Goal: Task Accomplishment & Management: Use online tool/utility

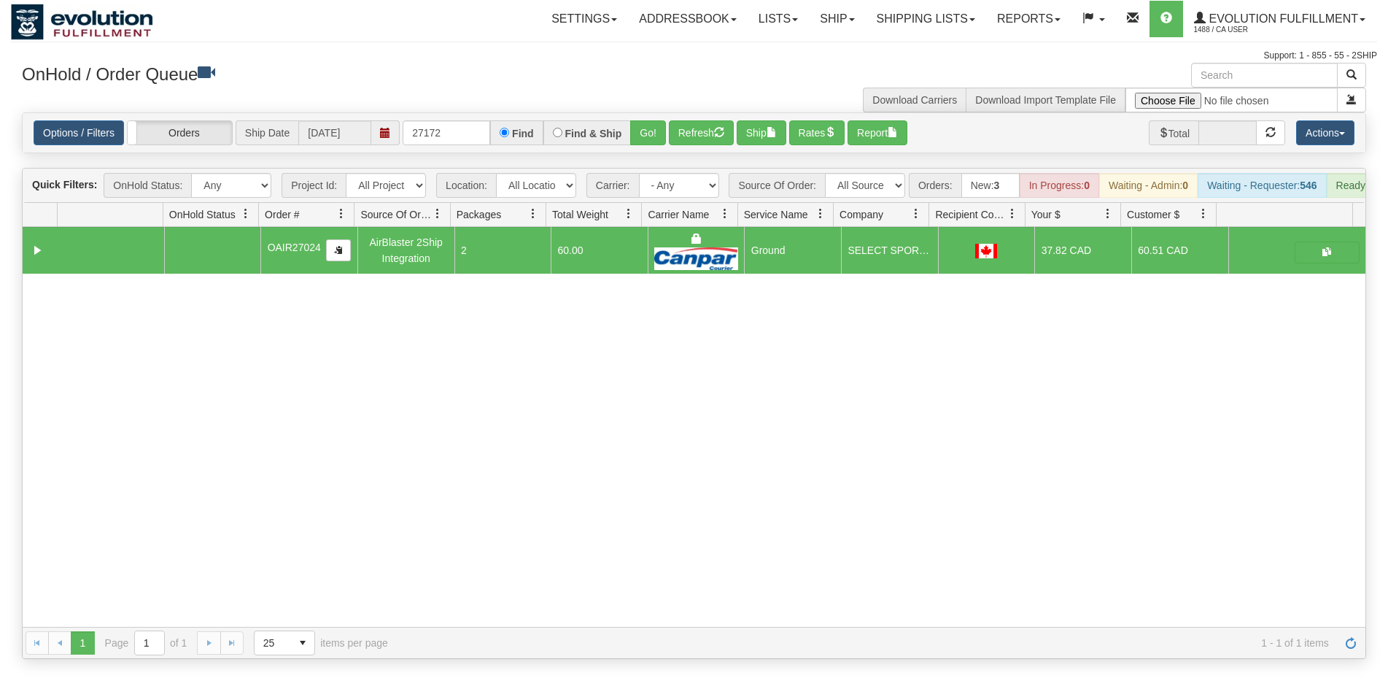
type input "27172"
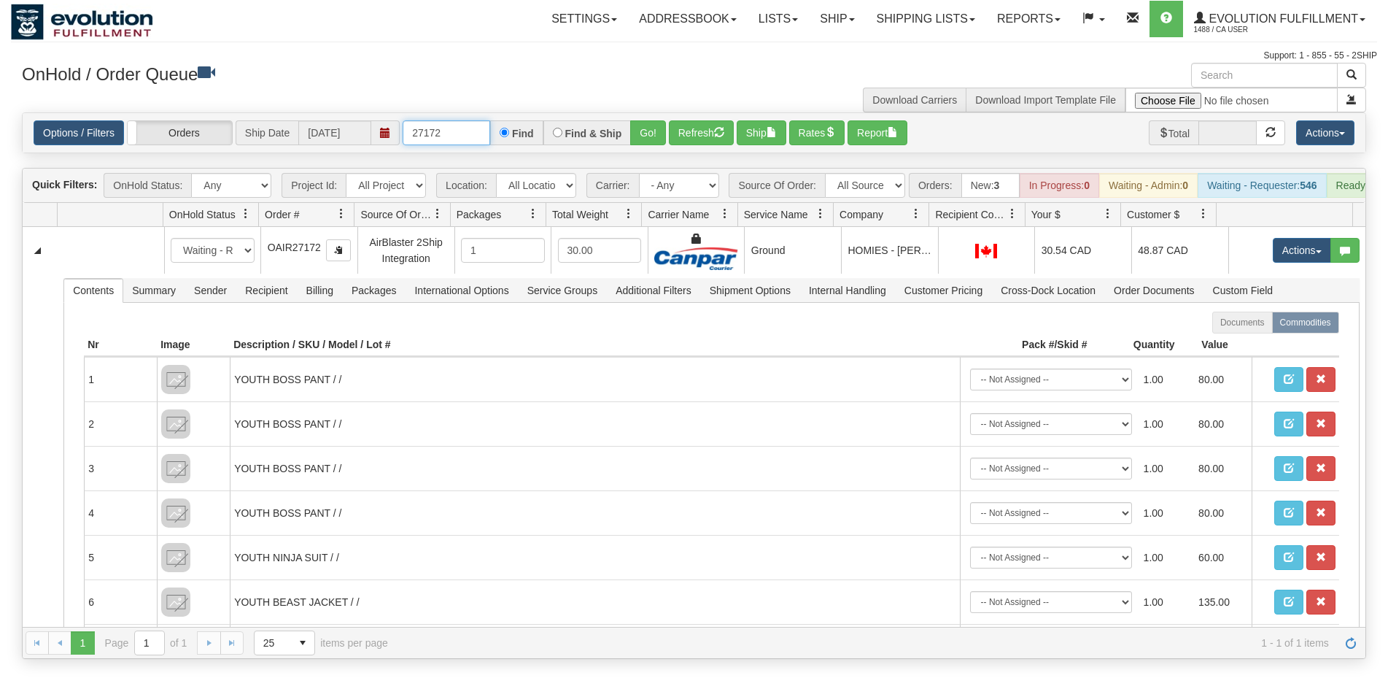
drag, startPoint x: 465, startPoint y: 128, endPoint x: 381, endPoint y: 106, distance: 86.0
click at [403, 137] on input "27172" at bounding box center [447, 132] width 88 height 25
click at [454, 131] on input "27172" at bounding box center [447, 132] width 88 height 25
click at [430, 79] on h3 "OnHold / Order Queue" at bounding box center [353, 73] width 662 height 21
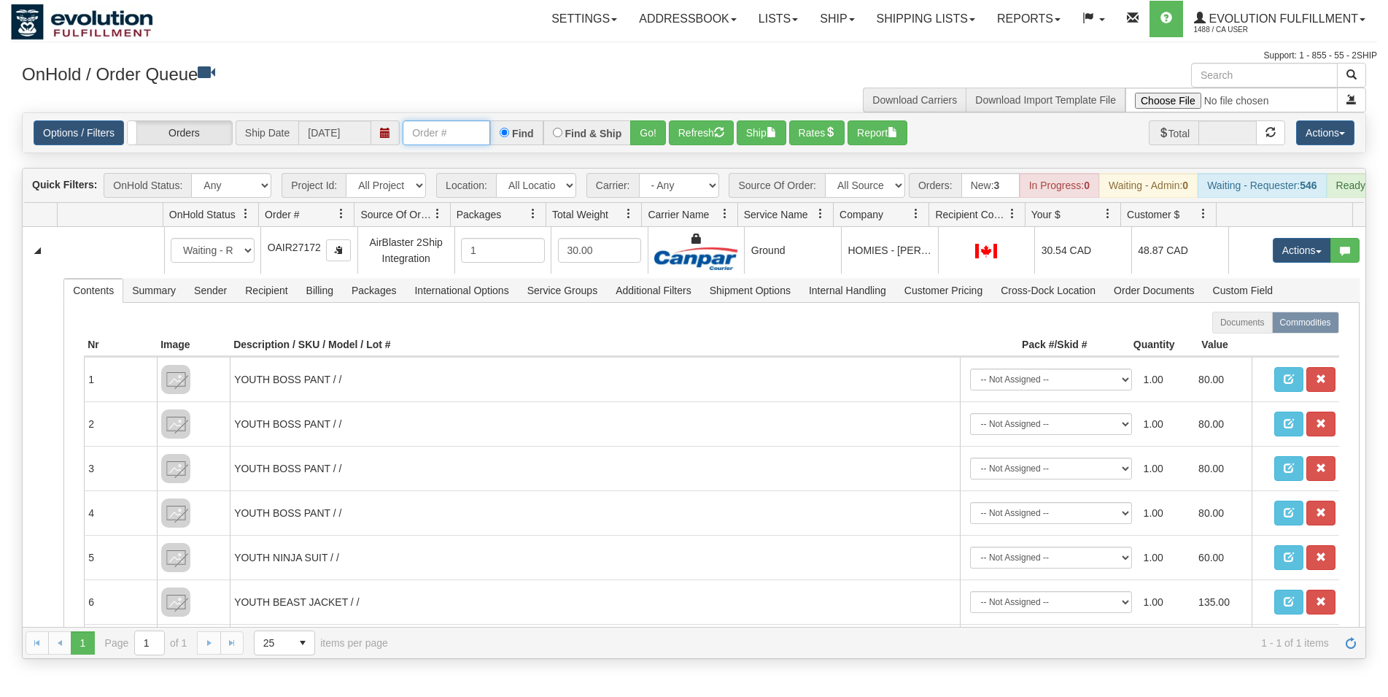
click at [419, 144] on input "text" at bounding box center [447, 132] width 88 height 25
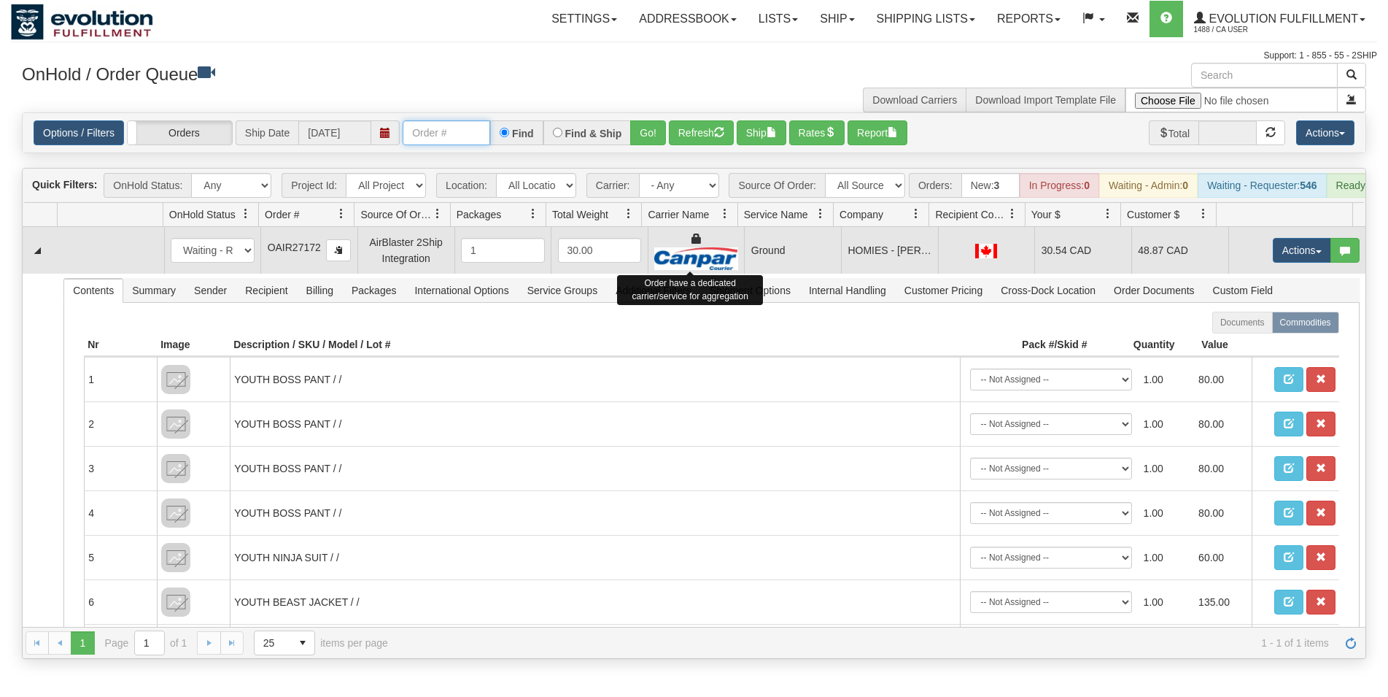
click at [702, 270] on img at bounding box center [696, 258] width 84 height 23
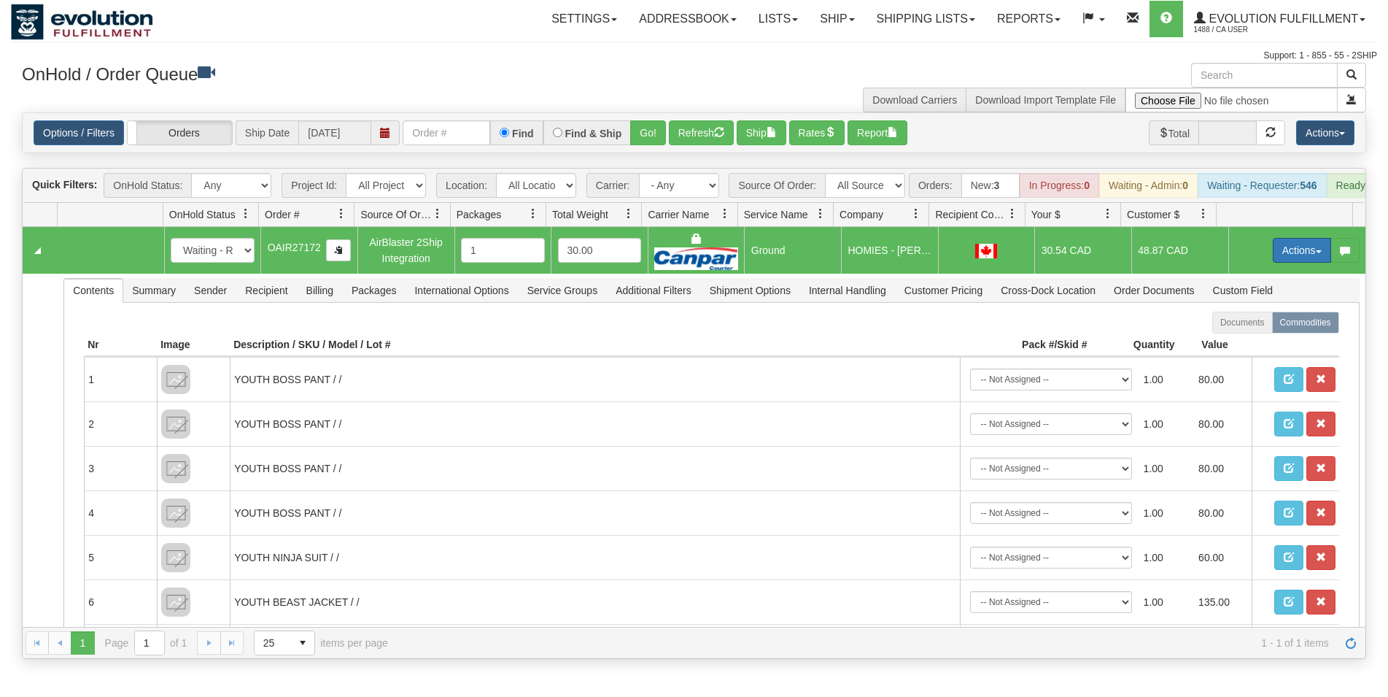
click at [1289, 263] on button "Actions" at bounding box center [1302, 250] width 58 height 25
click at [1254, 322] on span "Rate All Services" at bounding box center [1272, 316] width 88 height 12
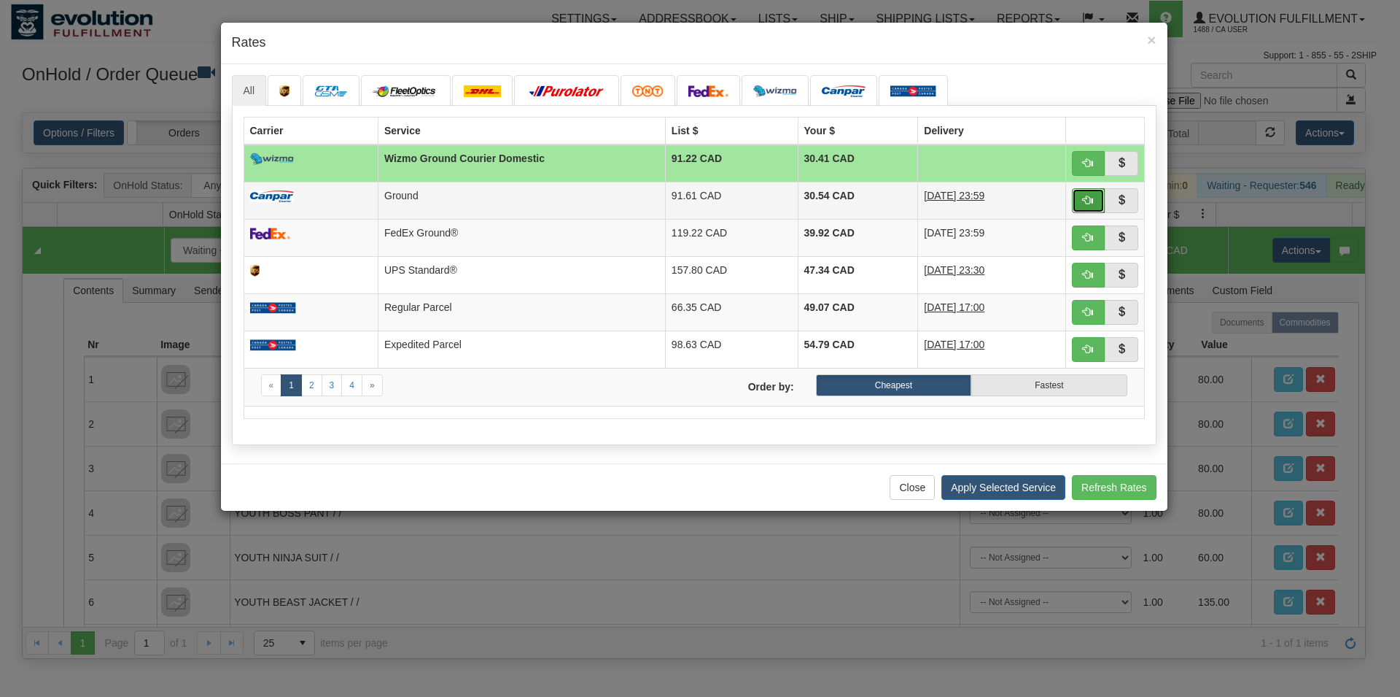
click at [1085, 204] on span "button" at bounding box center [1088, 200] width 10 height 10
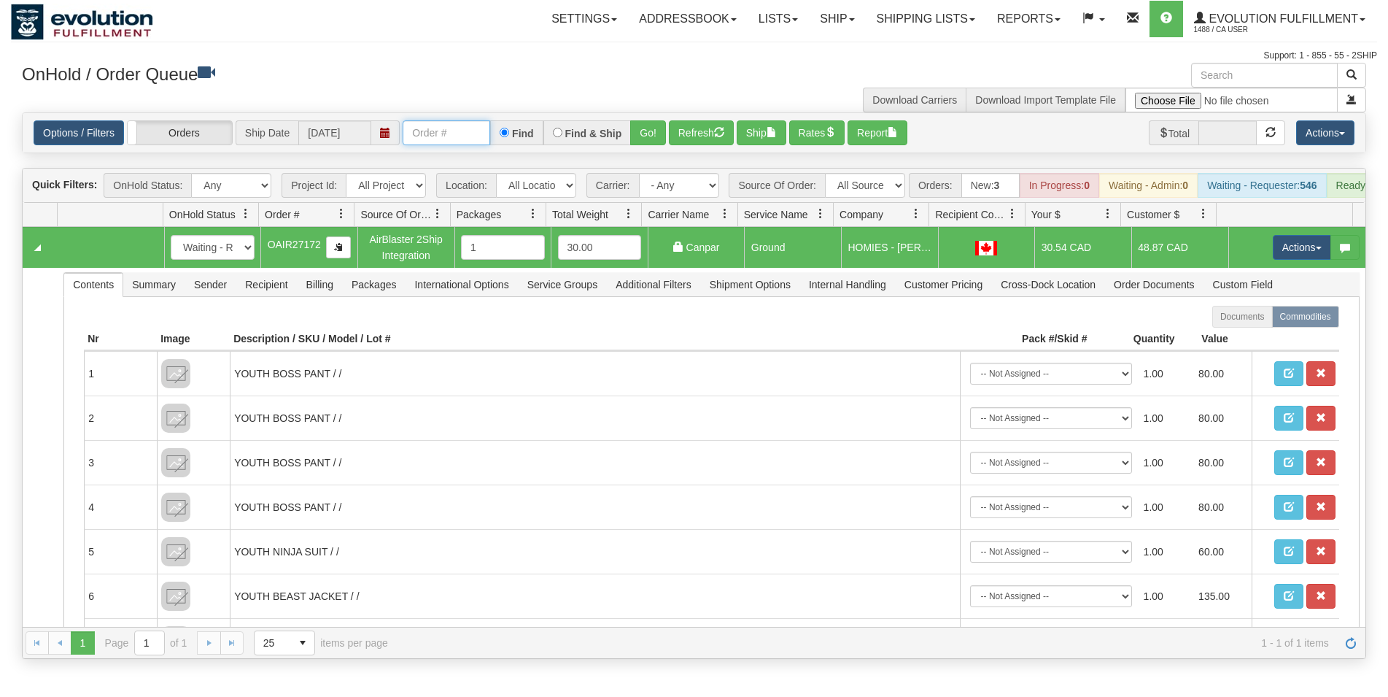
click at [470, 130] on input "text" at bounding box center [447, 132] width 88 height 25
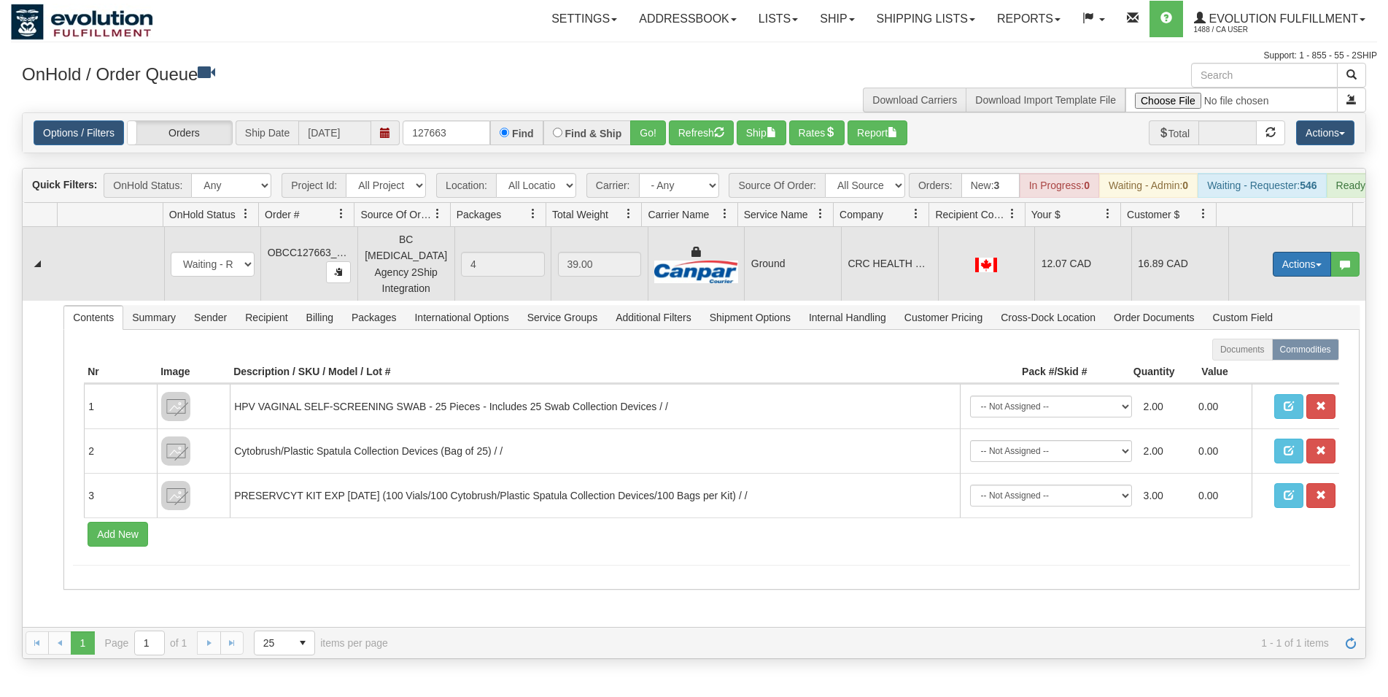
click at [1285, 270] on button "Actions" at bounding box center [1302, 264] width 58 height 25
click at [1273, 335] on span "Rate All Services" at bounding box center [1272, 330] width 88 height 12
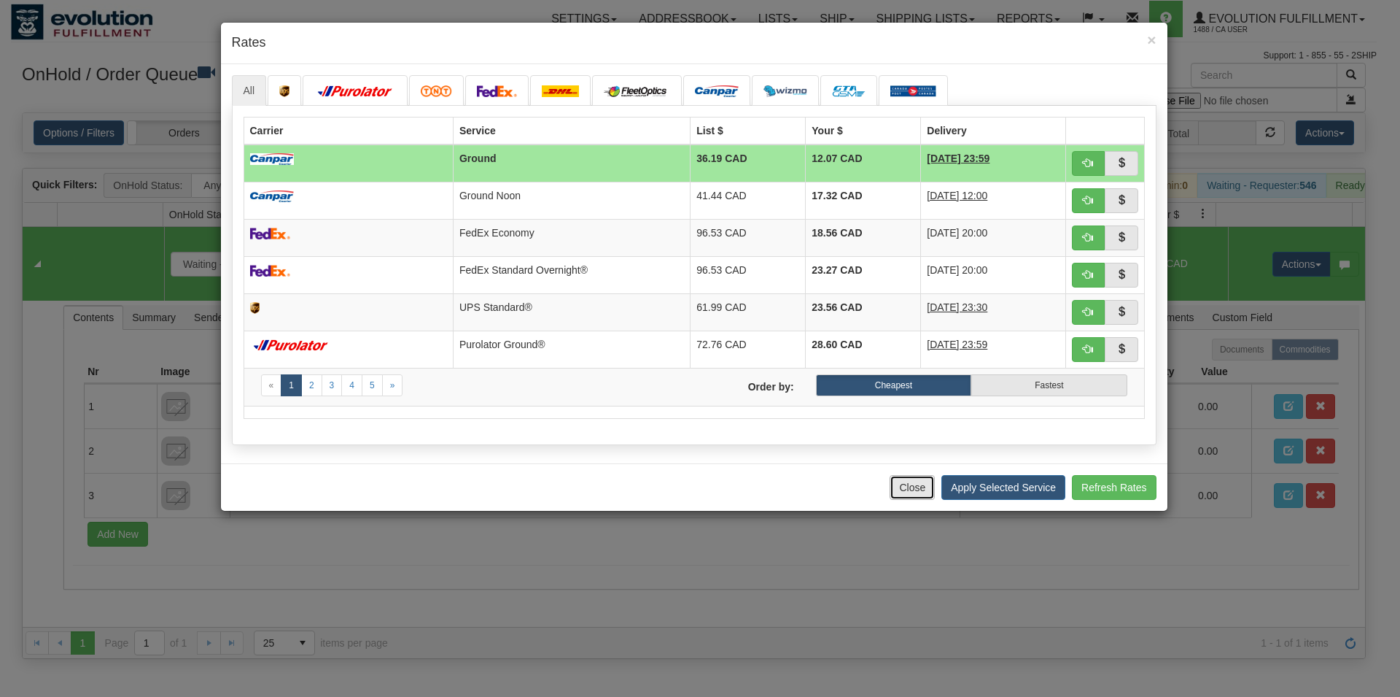
click at [912, 478] on button "Close" at bounding box center [912, 487] width 45 height 25
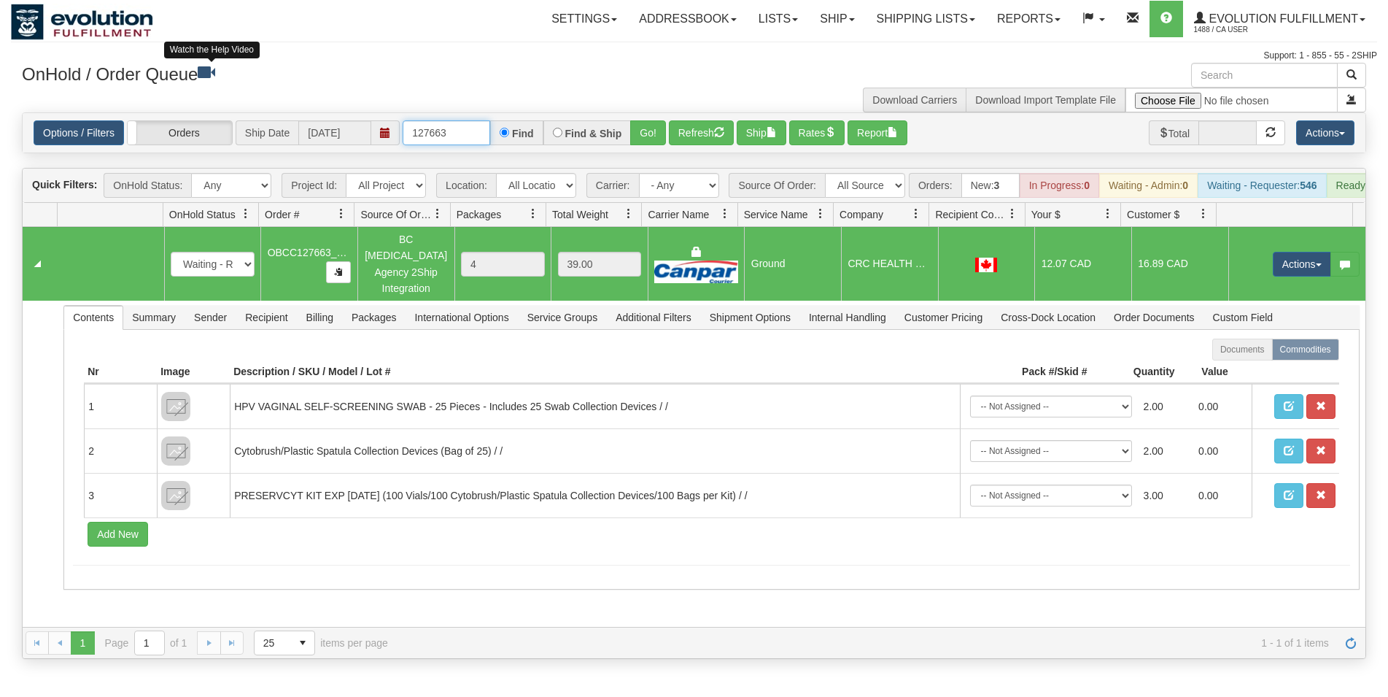
drag, startPoint x: 485, startPoint y: 141, endPoint x: 214, endPoint y: 82, distance: 277.7
click at [214, 82] on div "× Get OnHold Shipments fields - load dt: 361 Get OnHold Shipments fields - tran…" at bounding box center [694, 361] width 1366 height 596
type input "1"
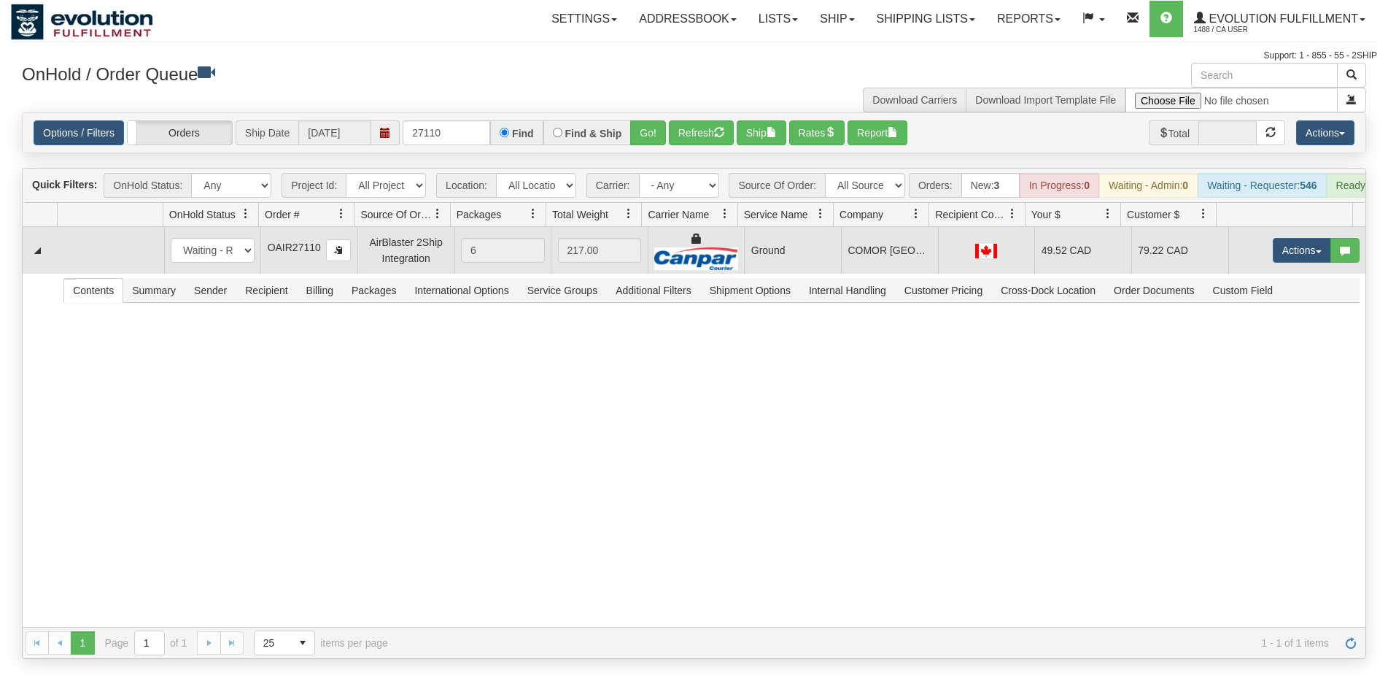
click at [793, 263] on td "Ground" at bounding box center [792, 250] width 97 height 47
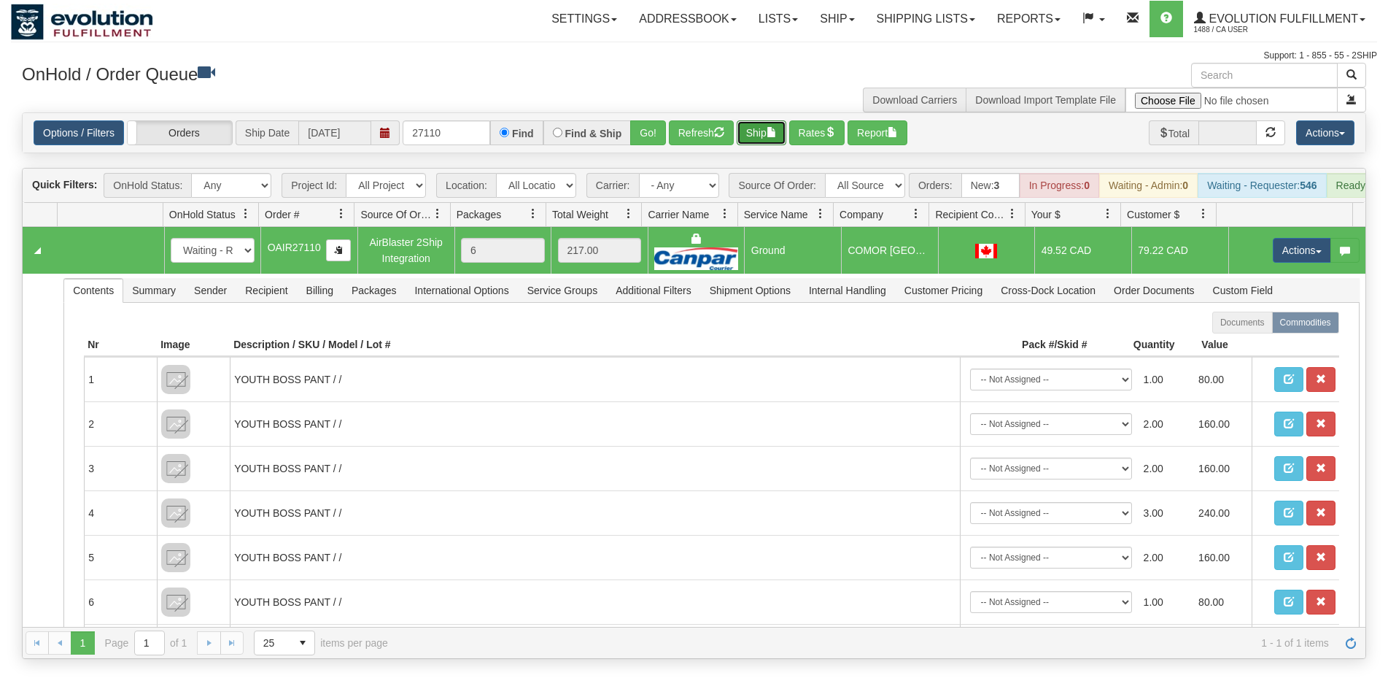
click at [769, 131] on button "Ship" at bounding box center [762, 132] width 50 height 25
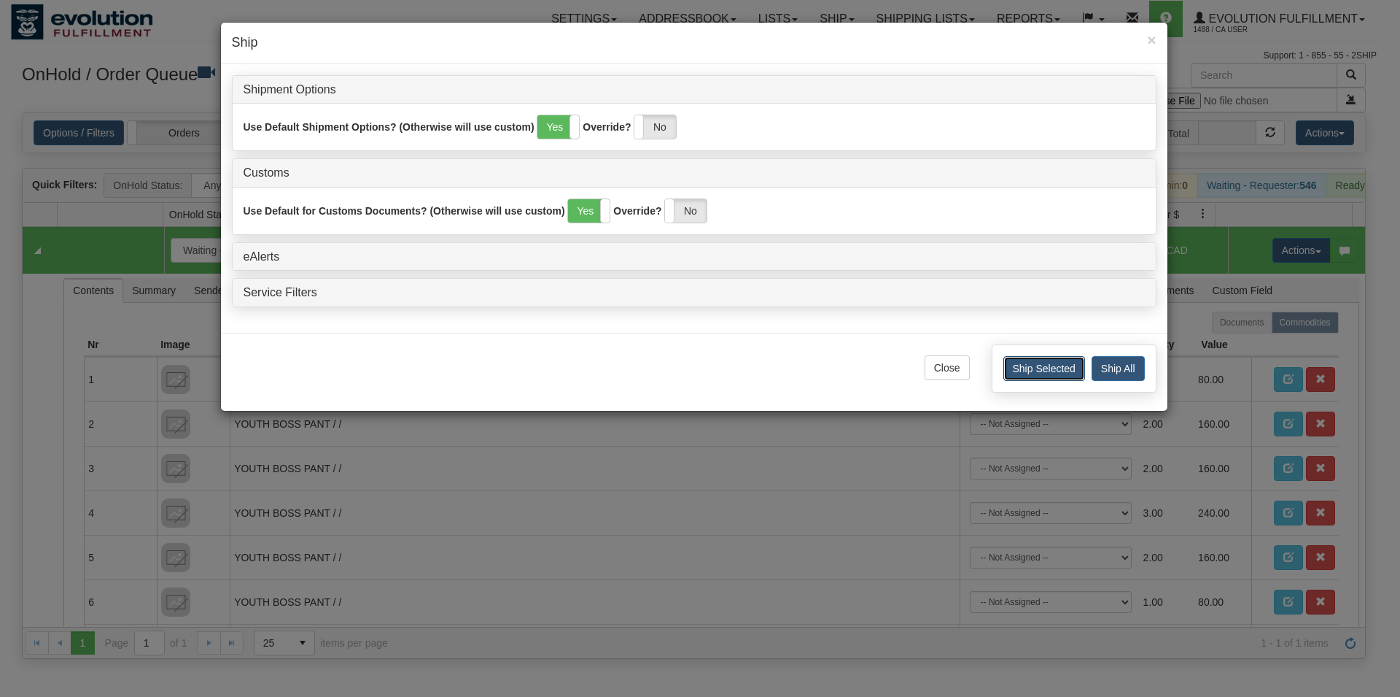
click at [1021, 363] on button "Ship Selected" at bounding box center [1045, 368] width 82 height 25
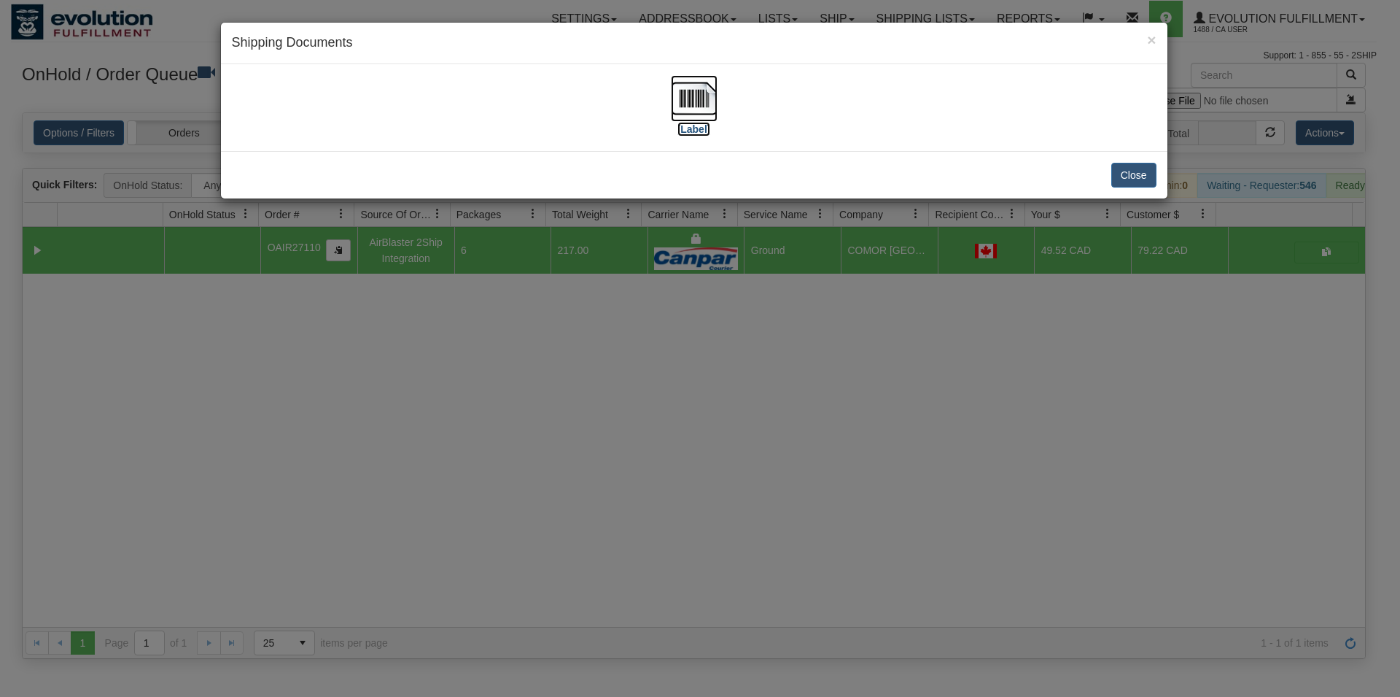
click at [697, 109] on img at bounding box center [694, 98] width 47 height 47
click at [1146, 172] on button "Close" at bounding box center [1134, 175] width 45 height 25
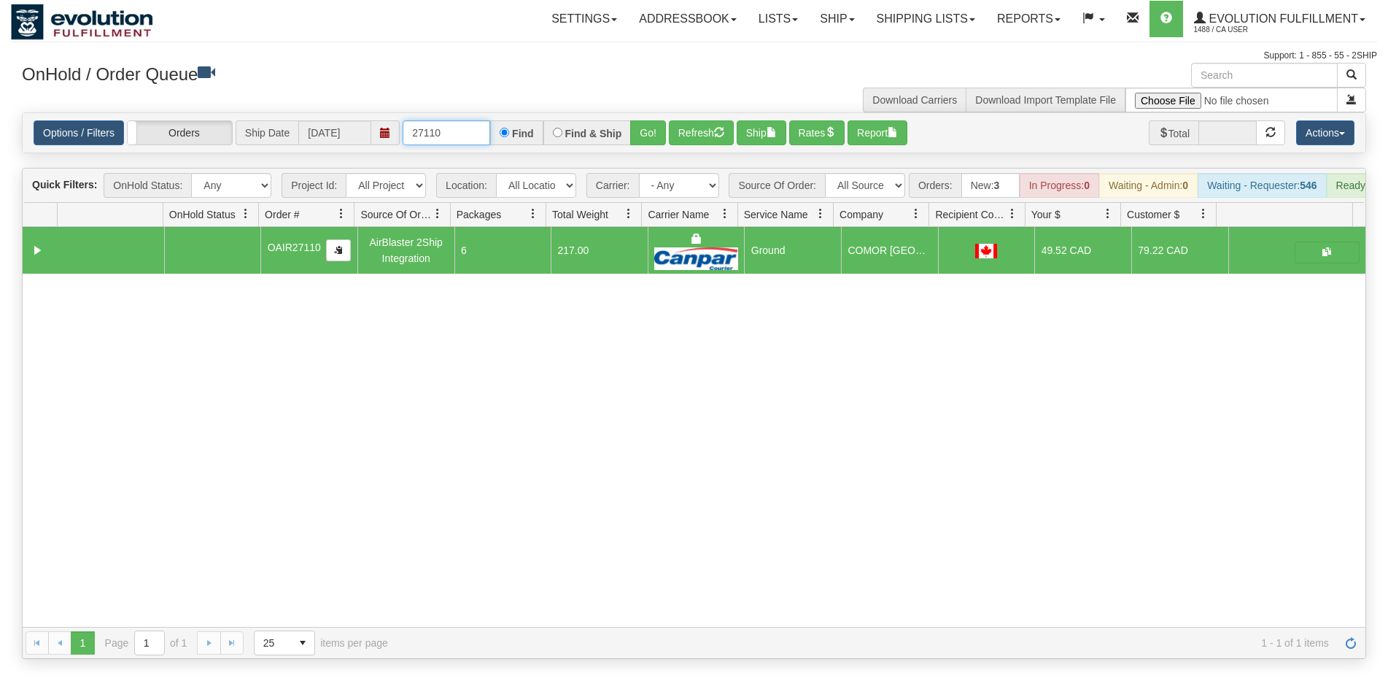
click at [442, 139] on input "27110" at bounding box center [447, 132] width 88 height 25
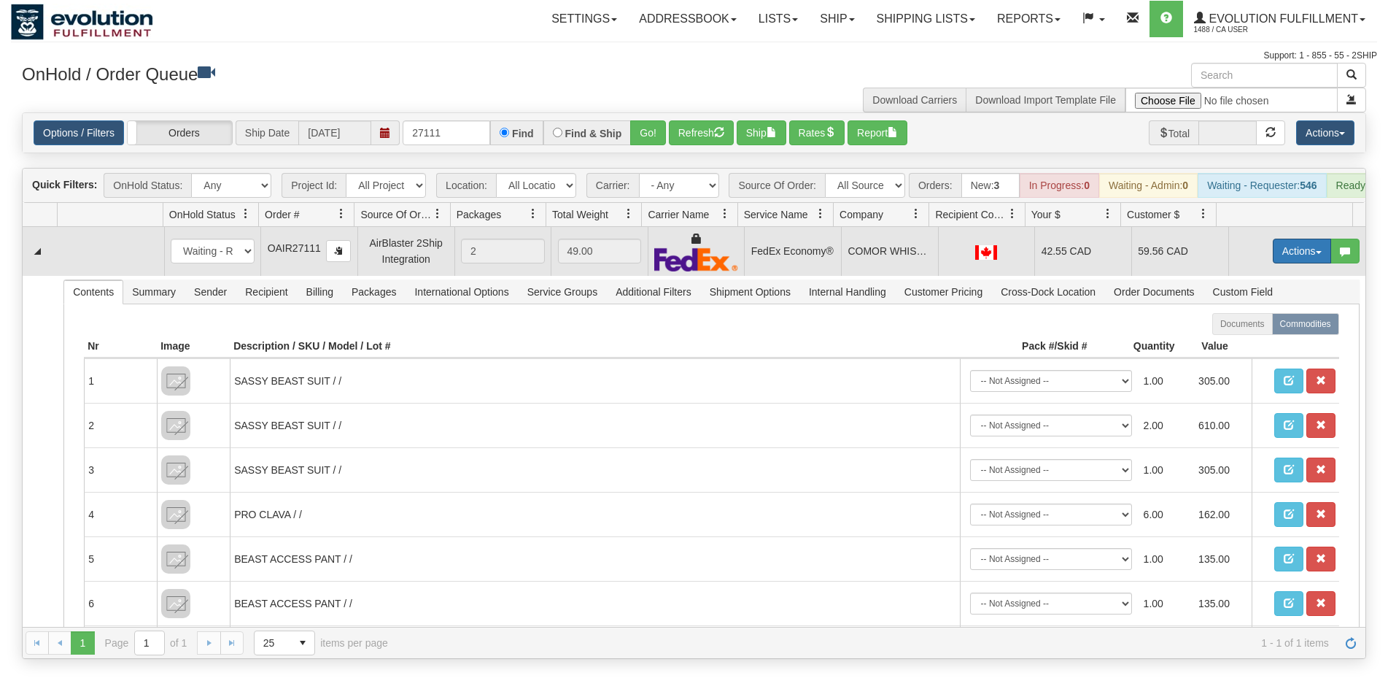
click at [1293, 263] on button "Actions" at bounding box center [1302, 251] width 58 height 25
click at [1276, 322] on span "Rate All Services" at bounding box center [1272, 317] width 88 height 12
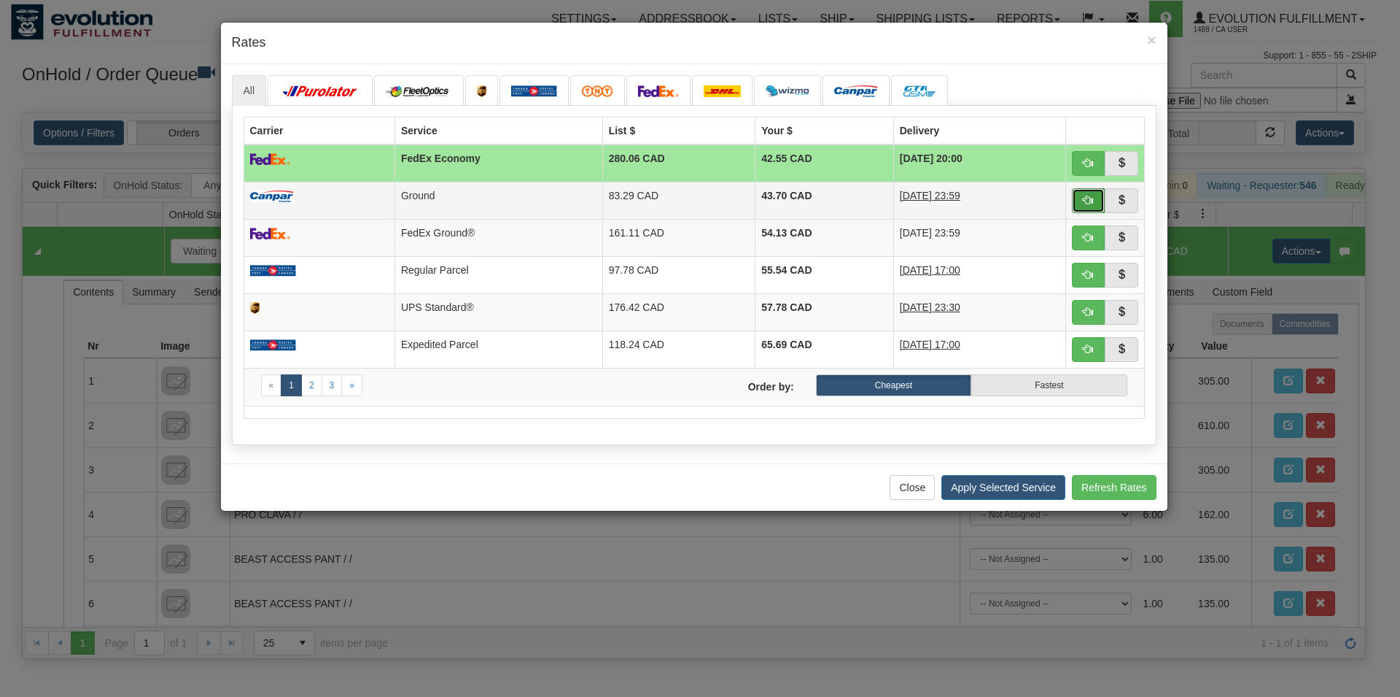
click at [1089, 201] on span "button" at bounding box center [1088, 200] width 10 height 10
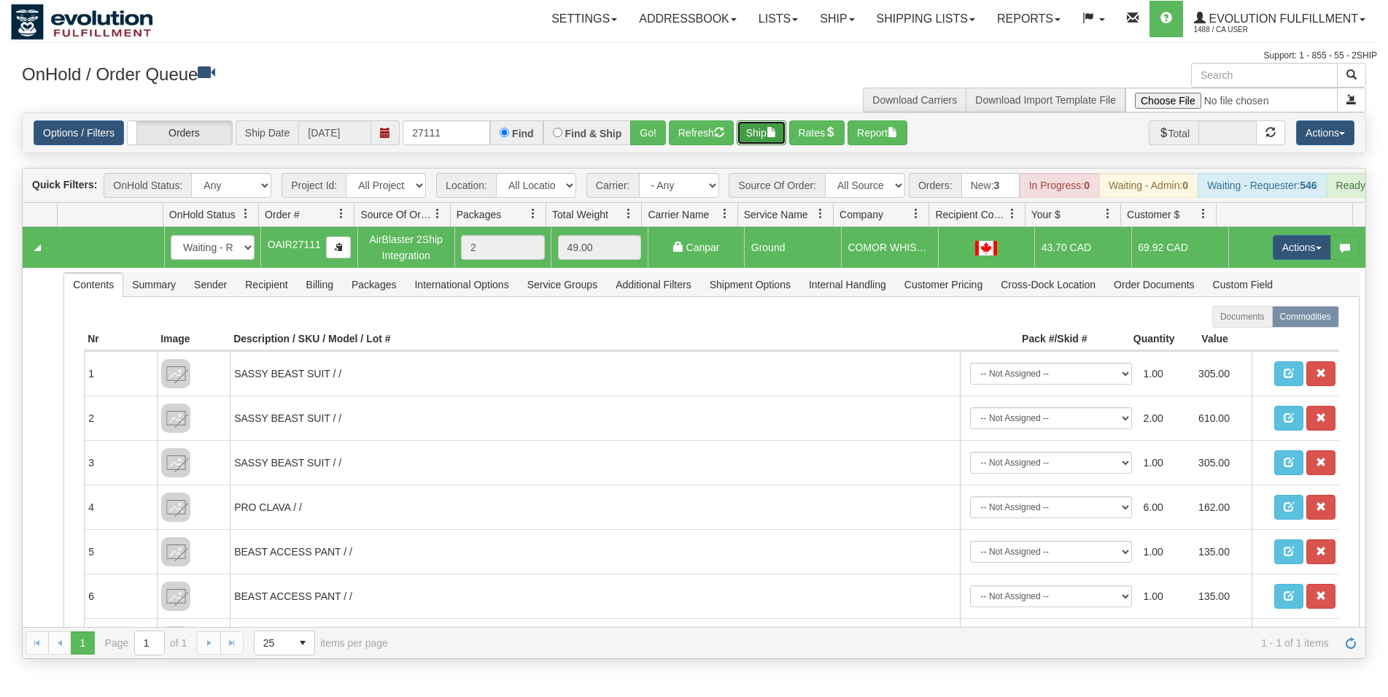
click at [761, 141] on button "Ship" at bounding box center [762, 132] width 50 height 25
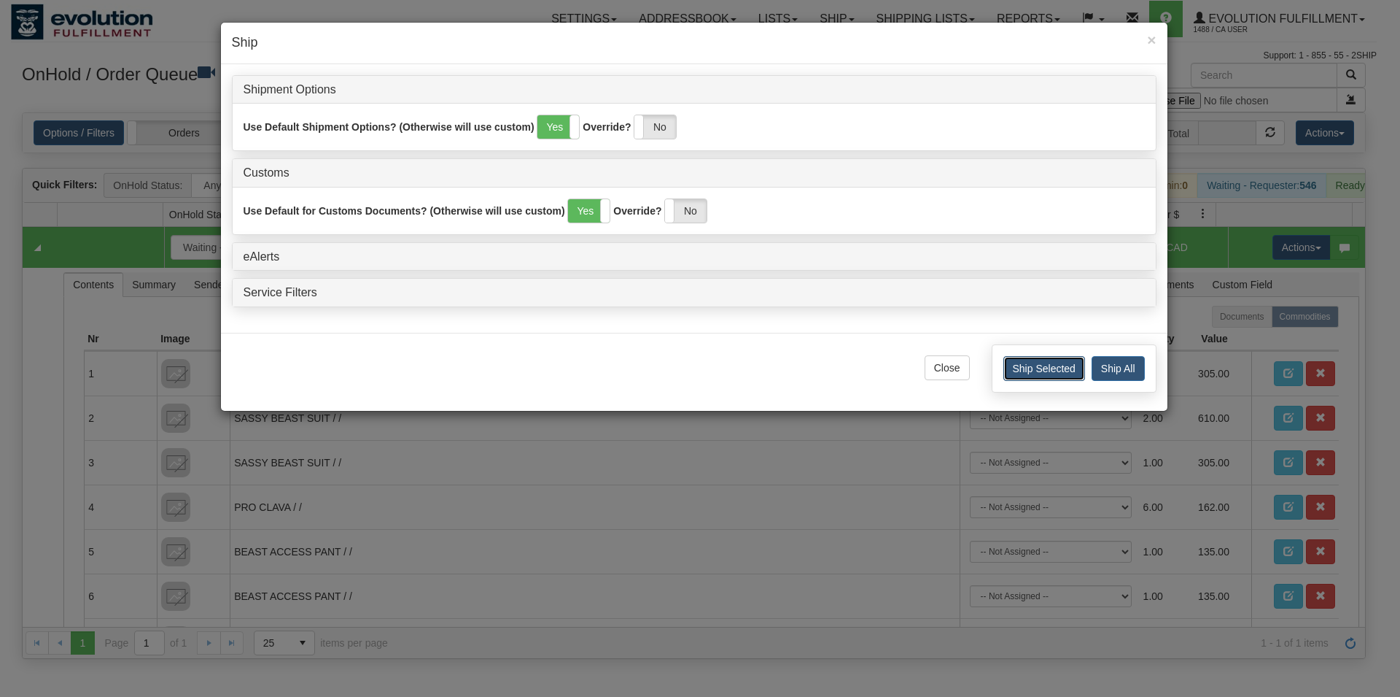
click at [1024, 371] on button "Ship Selected" at bounding box center [1045, 368] width 82 height 25
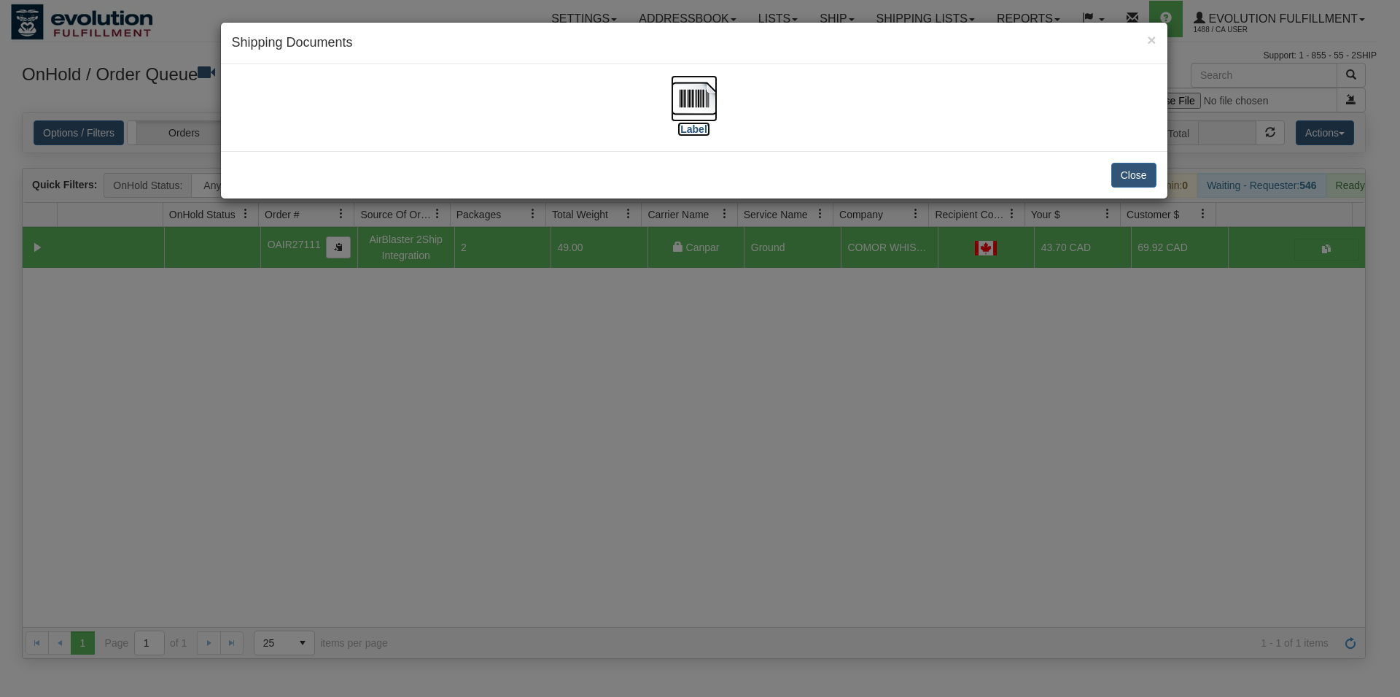
click at [697, 109] on img at bounding box center [694, 98] width 47 height 47
click at [1136, 174] on button "Close" at bounding box center [1134, 175] width 45 height 25
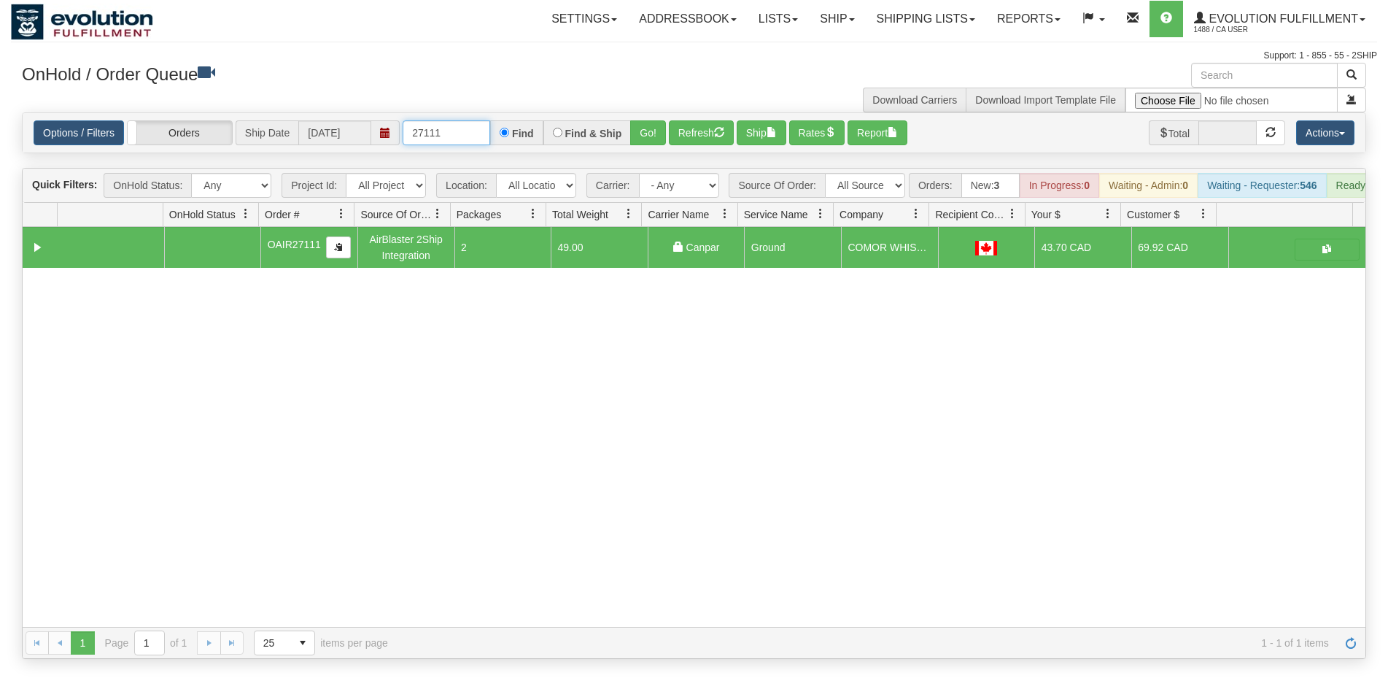
drag, startPoint x: 461, startPoint y: 128, endPoint x: 373, endPoint y: 125, distance: 87.6
click at [403, 125] on input "27111" at bounding box center [447, 132] width 88 height 25
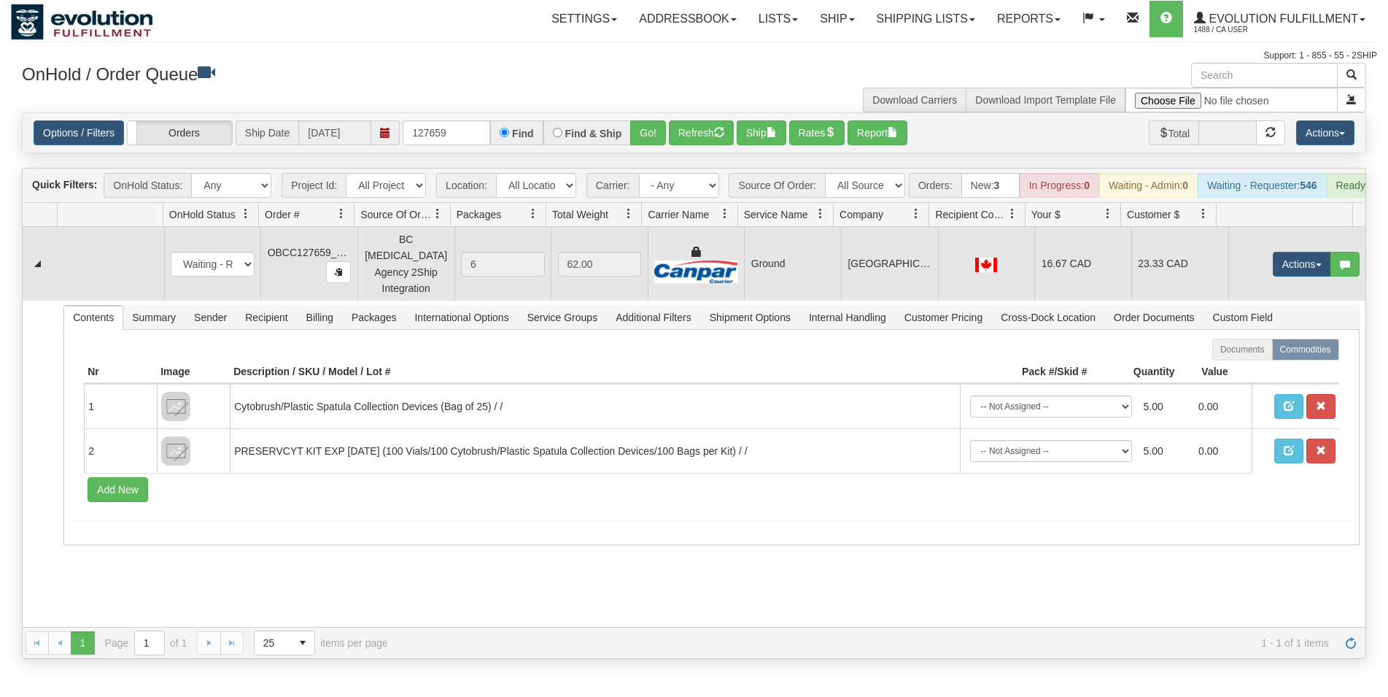
click at [881, 260] on td "[GEOGRAPHIC_DATA]" at bounding box center [889, 264] width 97 height 74
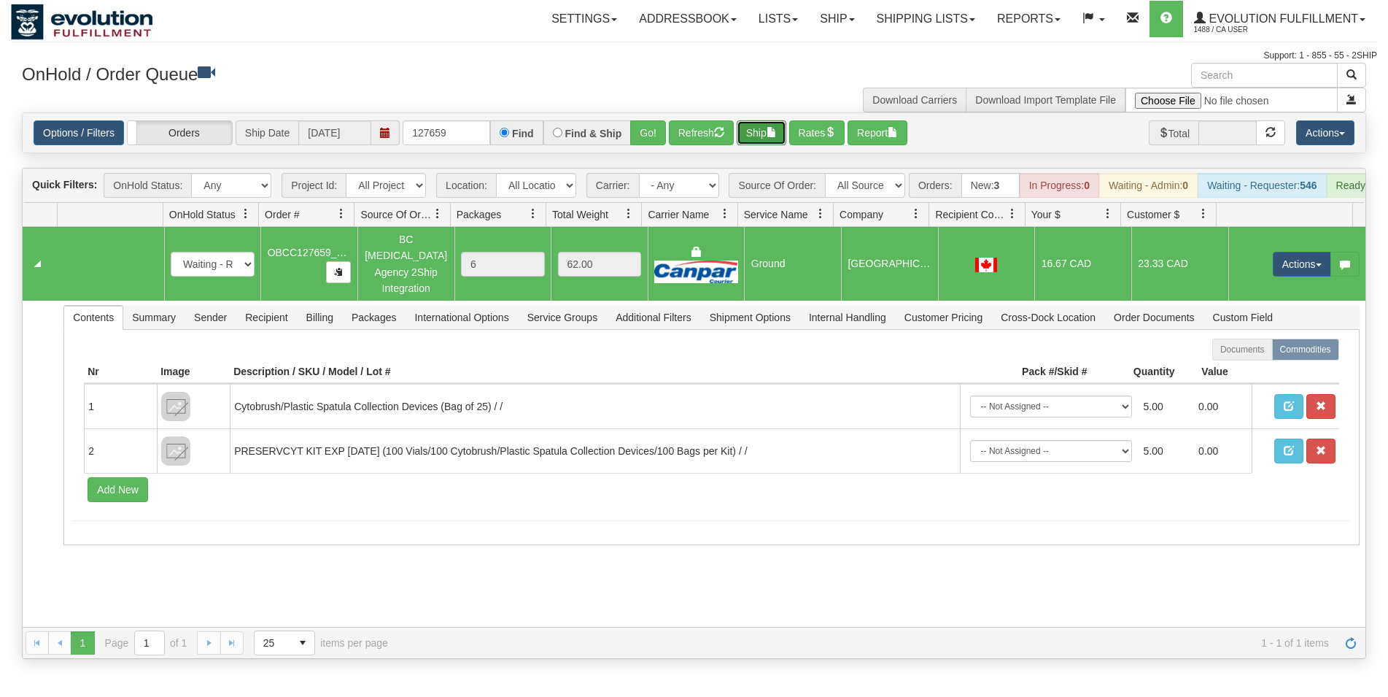
click at [766, 130] on button "Ship" at bounding box center [762, 132] width 50 height 25
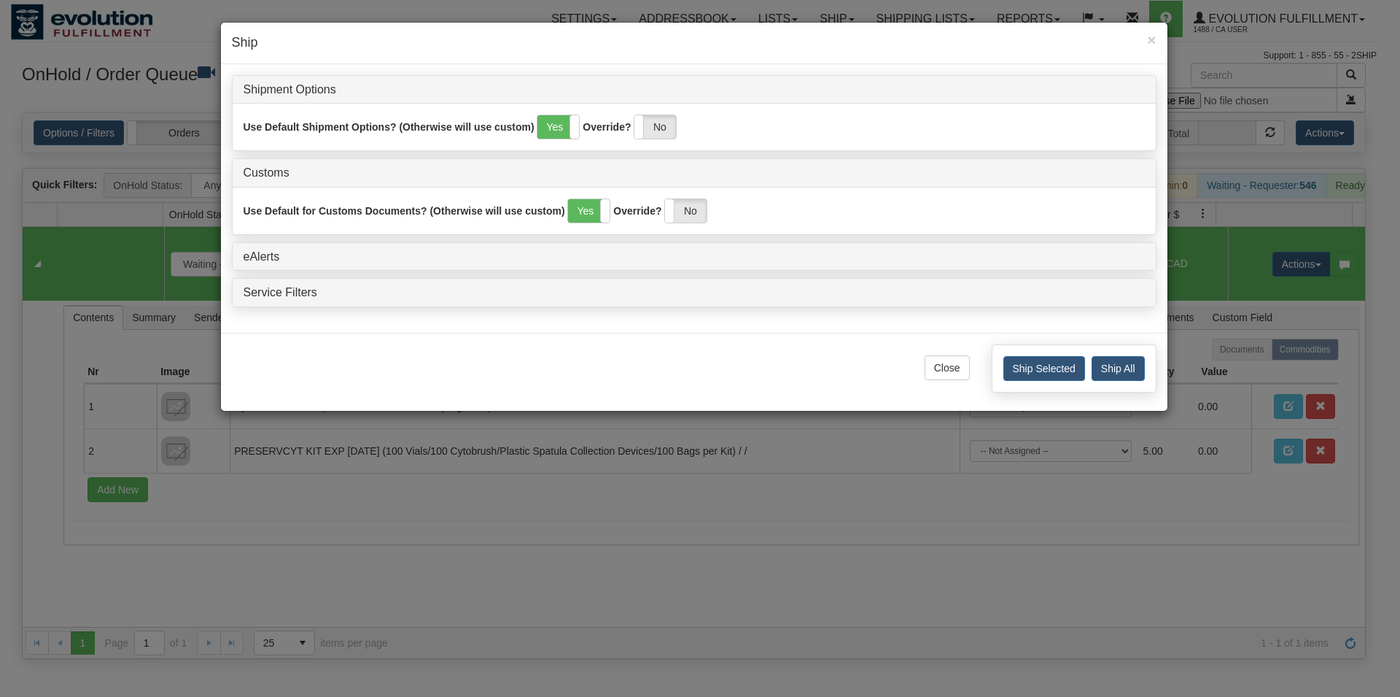
click at [1003, 372] on div "Ship Selected Ship All" at bounding box center [1074, 368] width 165 height 48
click at [1008, 372] on button "Ship Selected" at bounding box center [1045, 368] width 82 height 25
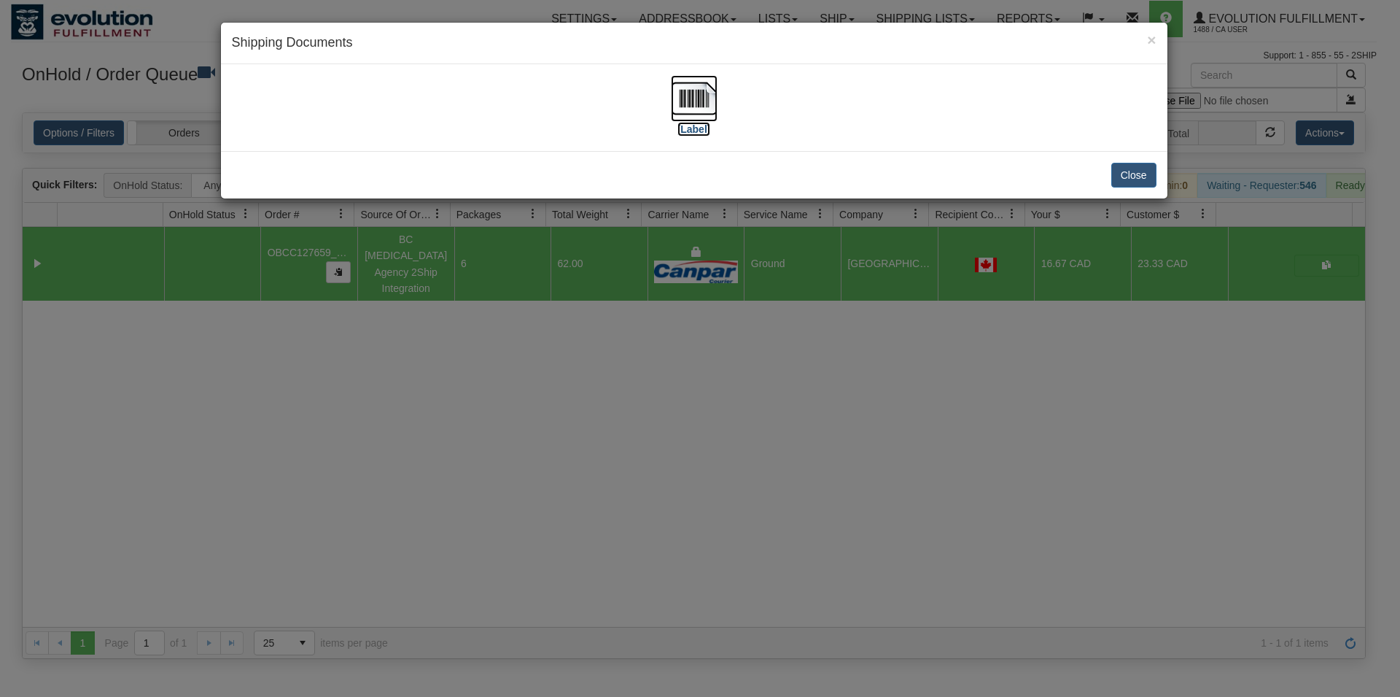
click at [687, 112] on img at bounding box center [694, 98] width 47 height 47
click at [1126, 185] on button "Close" at bounding box center [1134, 175] width 45 height 25
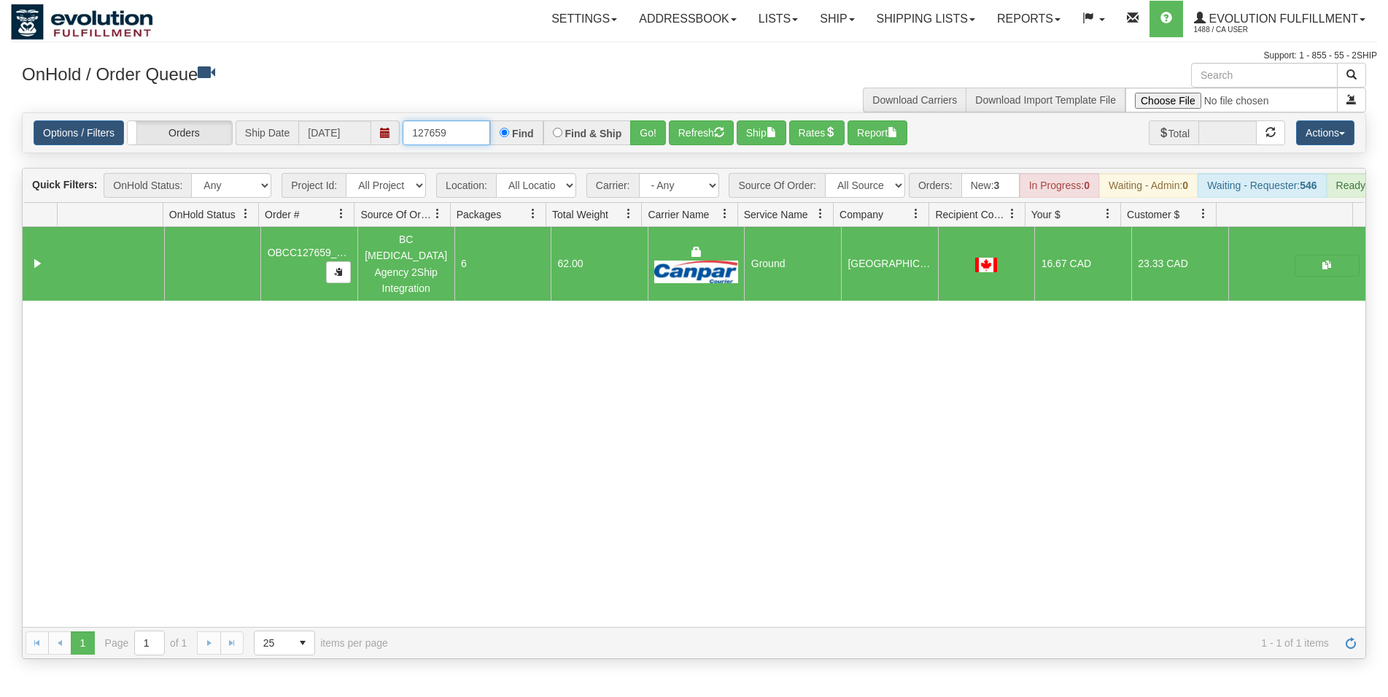
drag, startPoint x: 436, startPoint y: 133, endPoint x: 522, endPoint y: 129, distance: 85.5
click at [490, 129] on input "127659" at bounding box center [447, 132] width 88 height 25
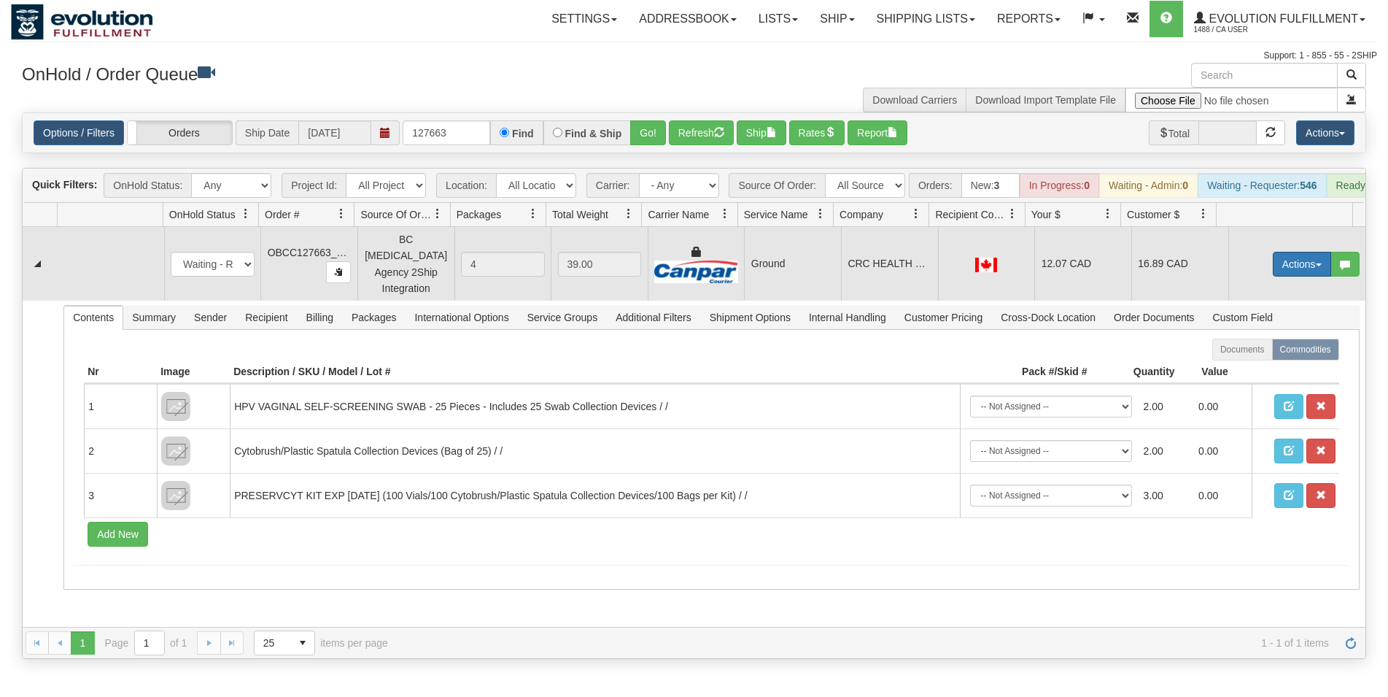
click at [1302, 276] on button "Actions" at bounding box center [1302, 264] width 58 height 25
click at [1252, 335] on span "Rate All Services" at bounding box center [1272, 330] width 88 height 12
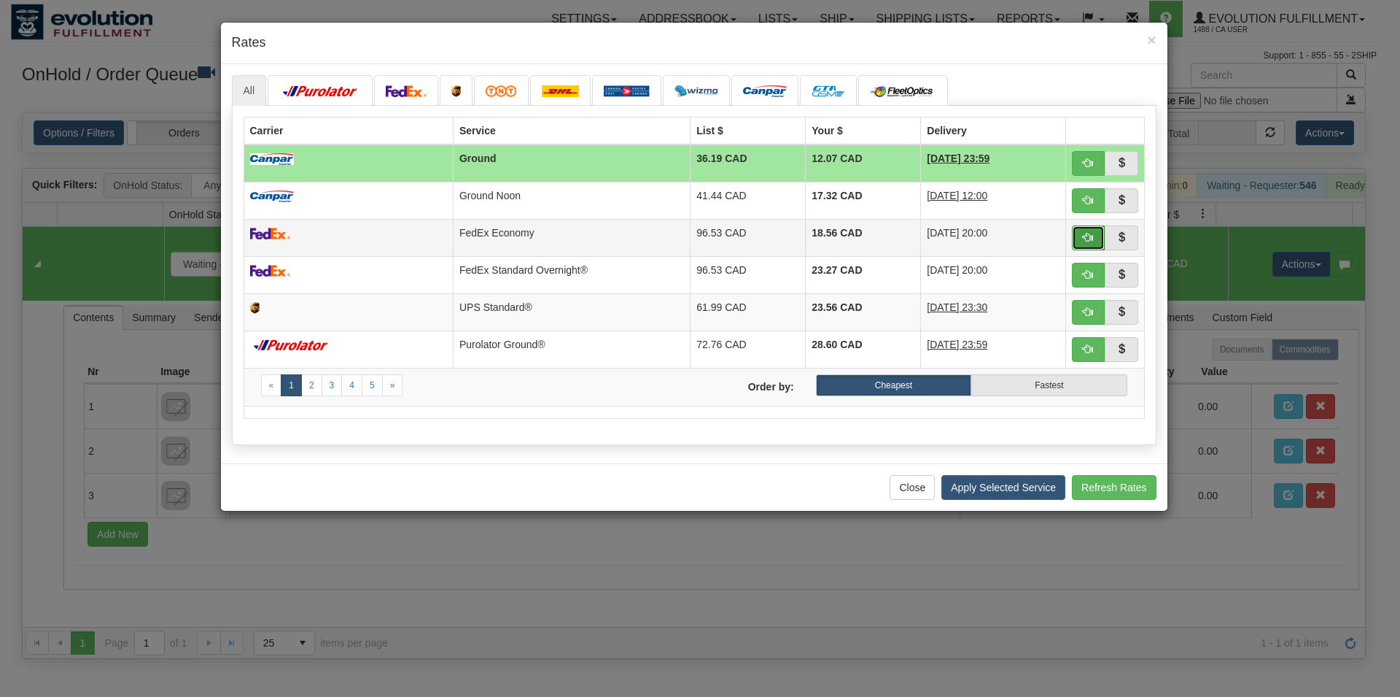
click at [1080, 239] on button "button" at bounding box center [1089, 237] width 34 height 25
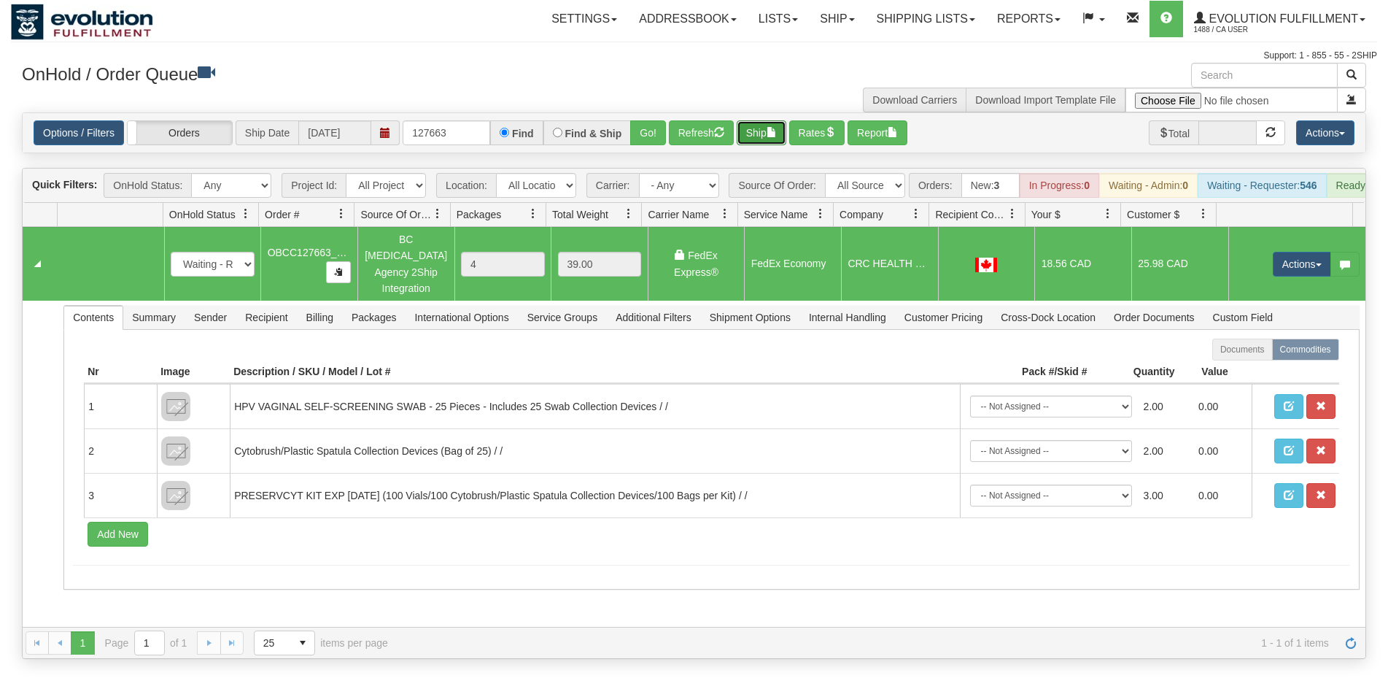
click at [764, 137] on button "Ship" at bounding box center [762, 132] width 50 height 25
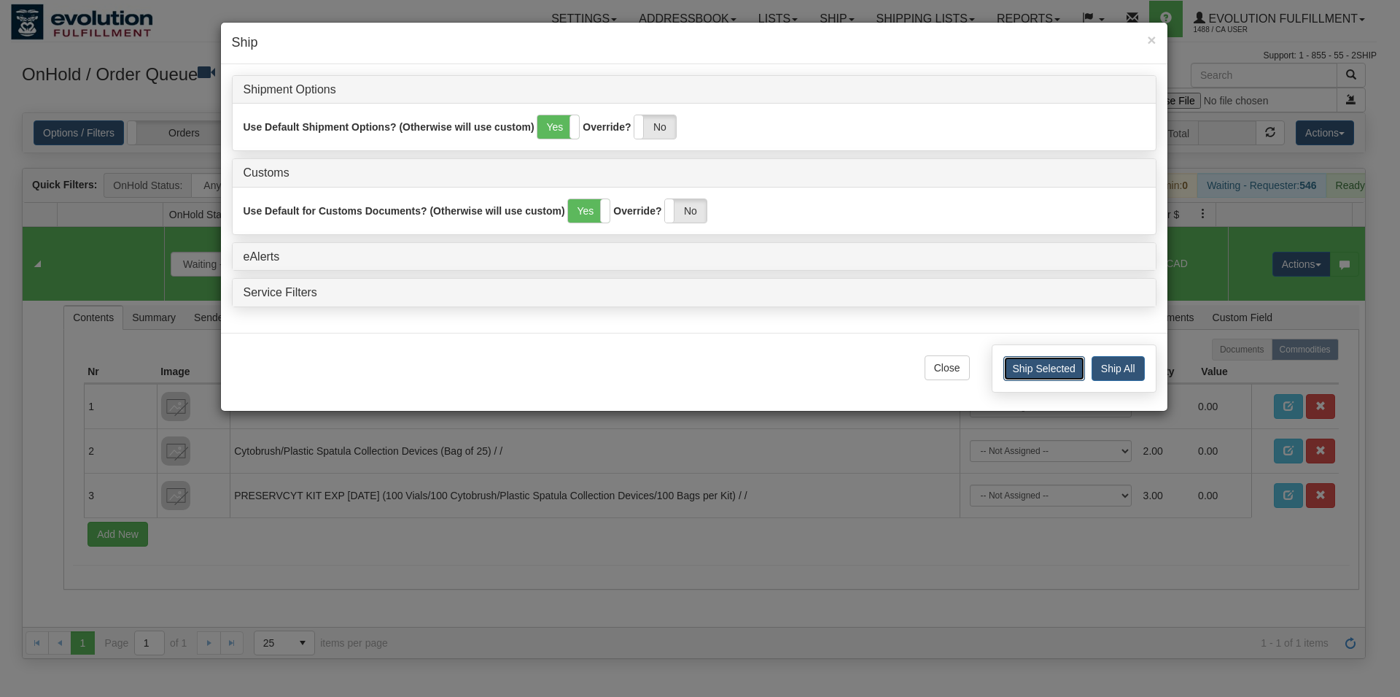
click at [1013, 376] on button "Ship Selected" at bounding box center [1045, 368] width 82 height 25
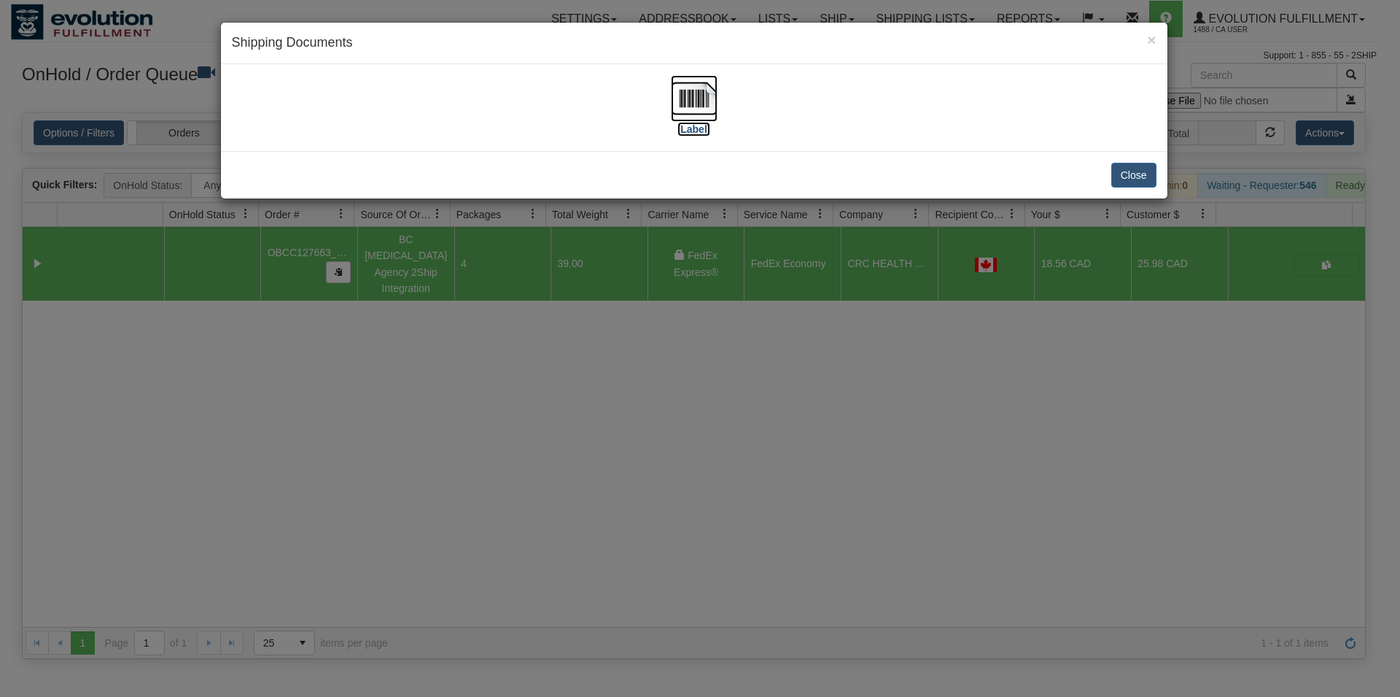
click at [682, 106] on img at bounding box center [694, 98] width 47 height 47
click at [1126, 167] on button "Close" at bounding box center [1134, 175] width 45 height 25
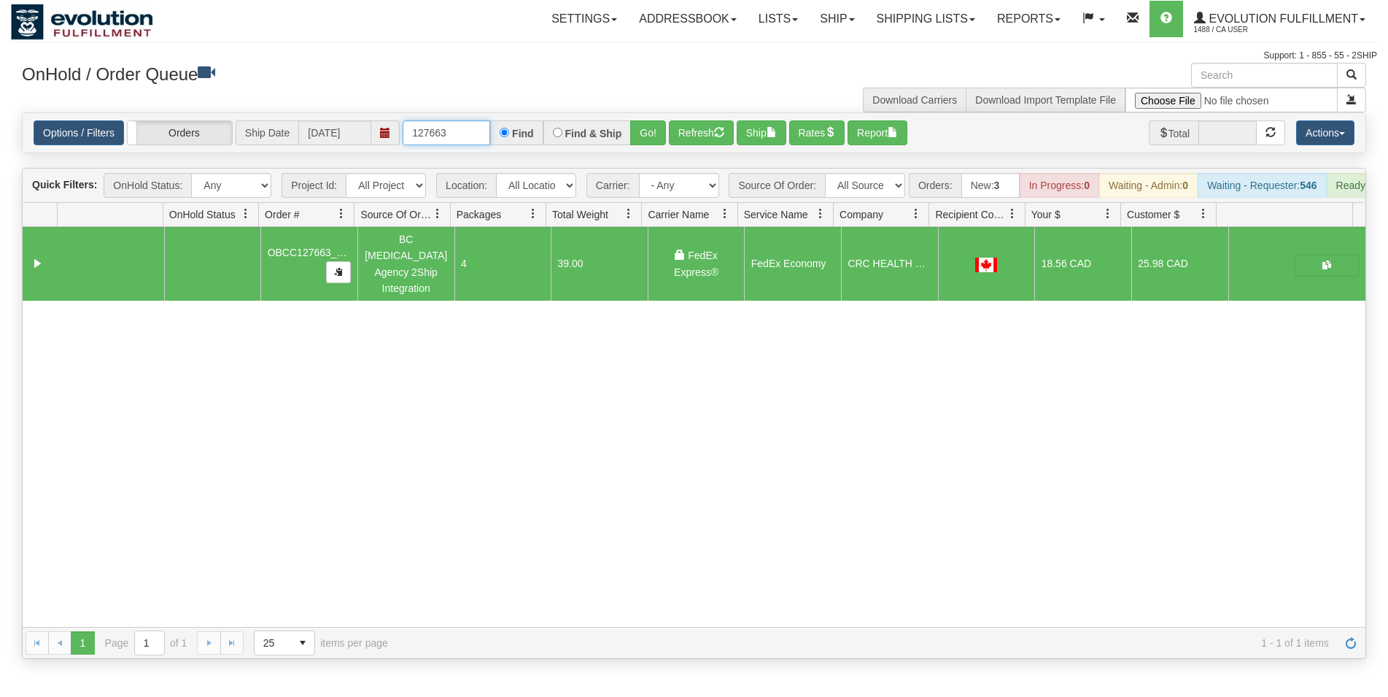
click at [446, 141] on input "127663" at bounding box center [447, 132] width 88 height 25
type input "27116"
